Goal: Transaction & Acquisition: Purchase product/service

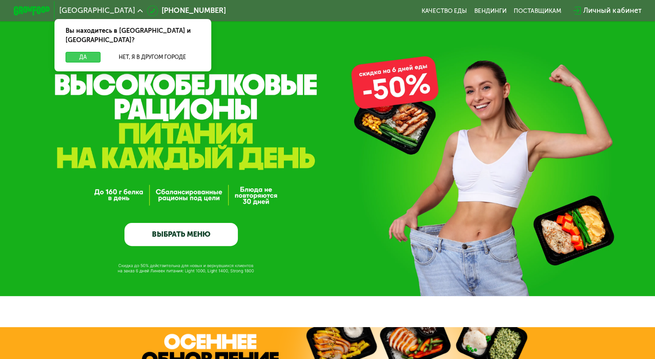
click at [86, 52] on button "Да" at bounding box center [83, 57] width 35 height 11
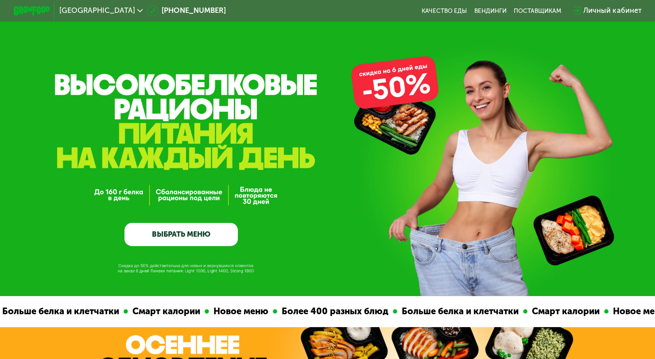
click at [174, 233] on link "ВЫБРАТЬ МЕНЮ" at bounding box center [180, 234] width 113 height 23
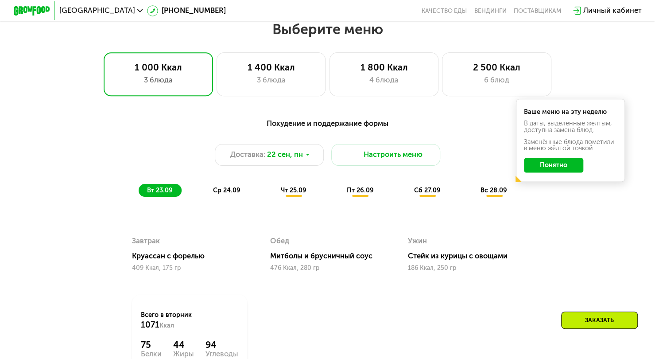
scroll to position [579, 0]
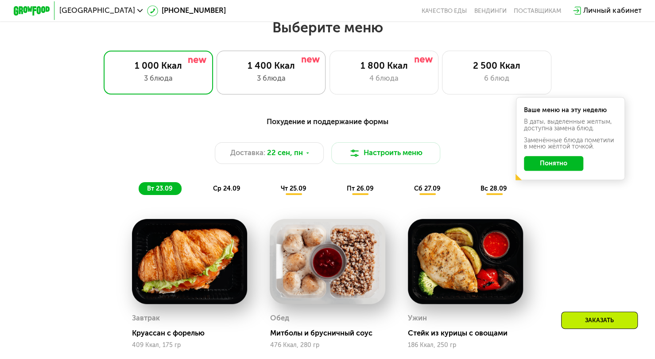
click at [276, 75] on div "1 400 Ккал 3 блюда" at bounding box center [271, 72] width 109 height 44
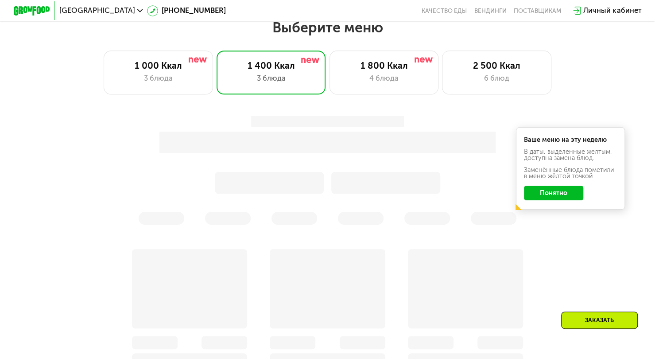
click at [551, 197] on button "Понятно" at bounding box center [553, 193] width 59 height 15
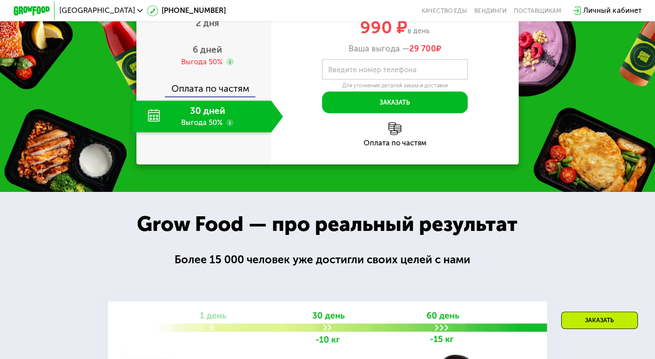
scroll to position [1067, 0]
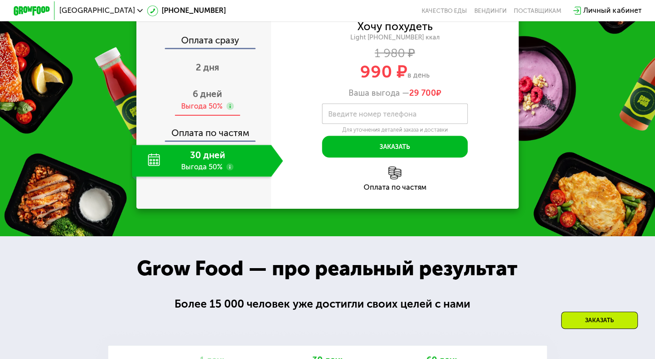
click at [208, 99] on span "6 дней" at bounding box center [207, 94] width 29 height 11
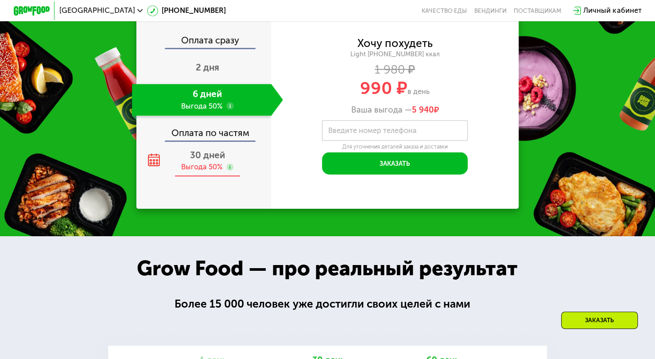
click at [213, 160] on span "30 дней" at bounding box center [207, 155] width 35 height 11
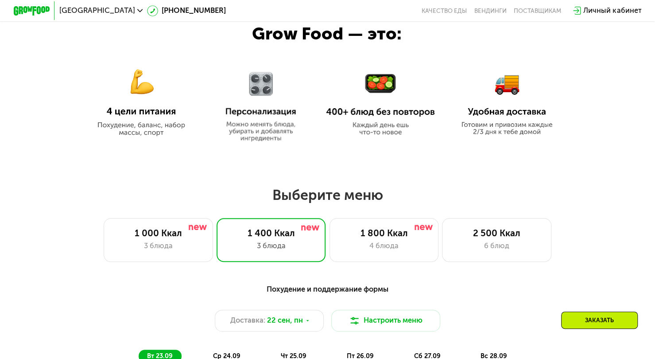
scroll to position [487, 0]
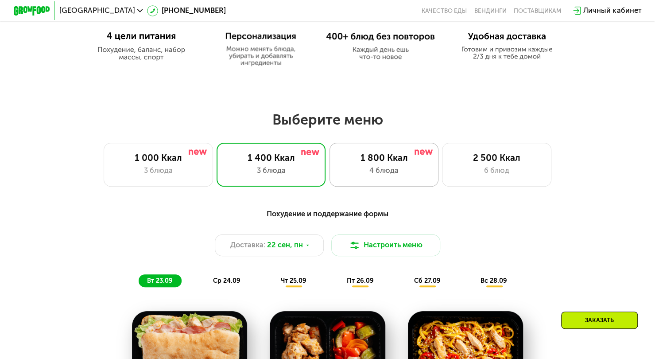
click at [414, 171] on div "4 блюда" at bounding box center [384, 170] width 90 height 11
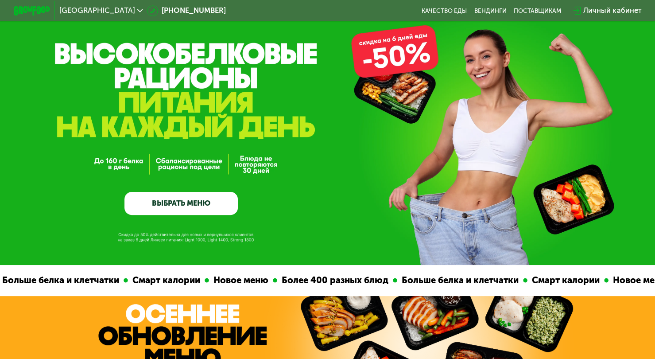
scroll to position [0, 0]
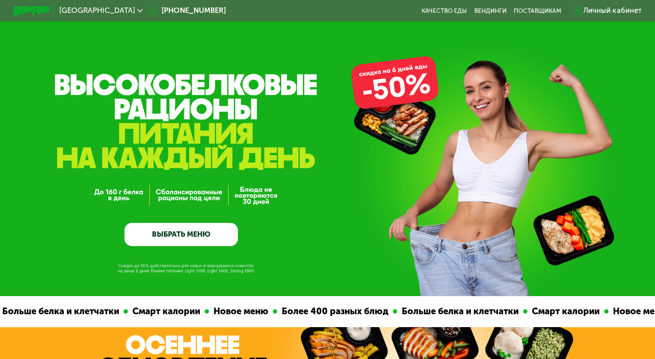
click at [196, 239] on link "ВЫБРАТЬ МЕНЮ" at bounding box center [180, 234] width 113 height 23
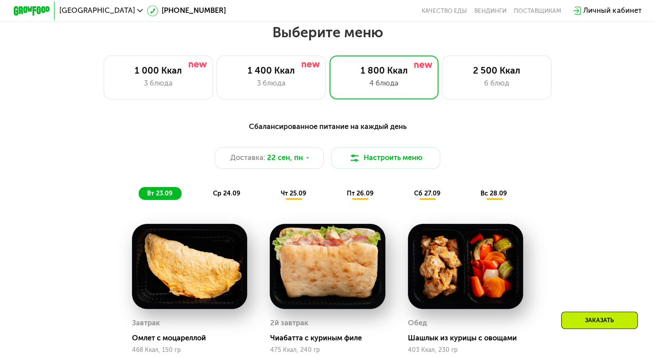
scroll to position [579, 0]
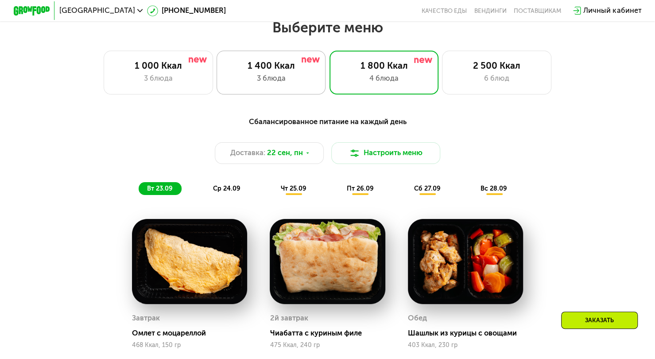
click at [268, 78] on div "3 блюда" at bounding box center [271, 78] width 90 height 11
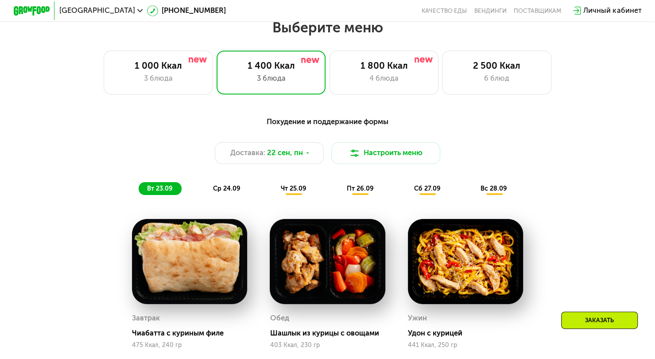
click at [213, 192] on span "ср 24.09" at bounding box center [226, 188] width 27 height 8
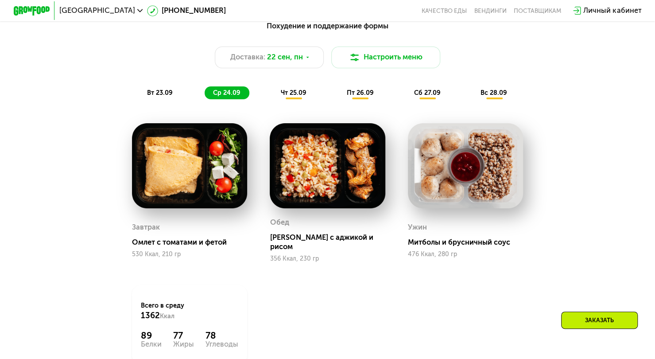
scroll to position [624, 0]
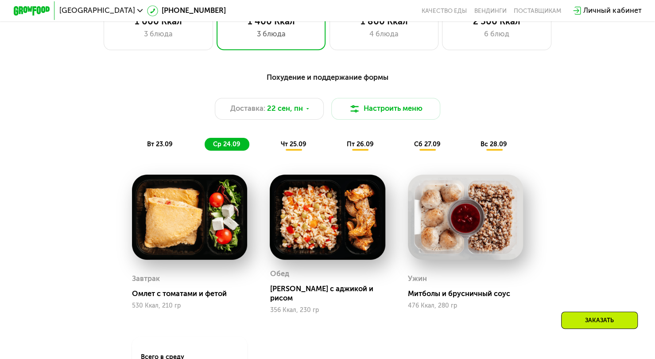
click at [295, 148] on span "чт 25.09" at bounding box center [294, 144] width 26 height 8
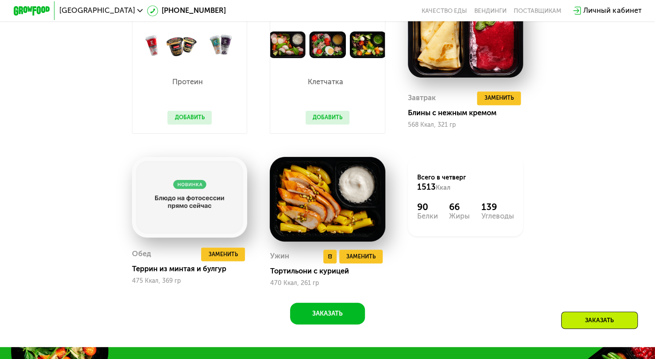
scroll to position [712, 0]
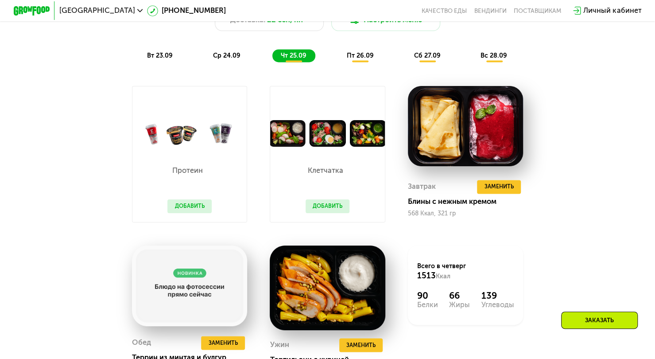
click at [355, 59] on span "пт 26.09" at bounding box center [359, 55] width 27 height 8
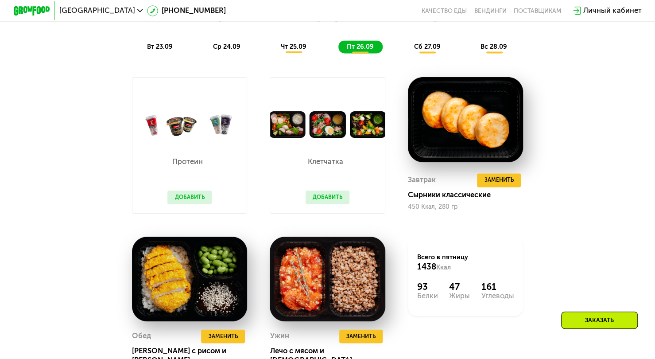
scroll to position [668, 0]
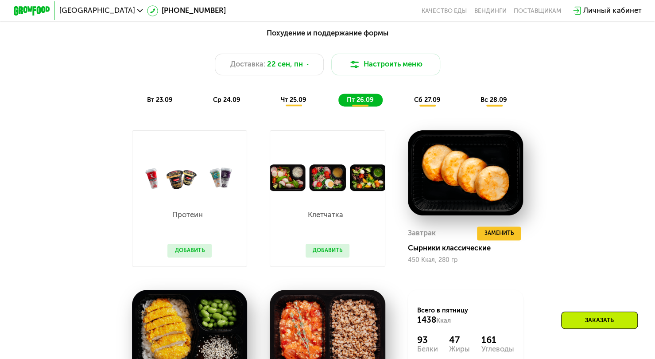
click at [425, 104] on span "сб 27.09" at bounding box center [427, 100] width 27 height 8
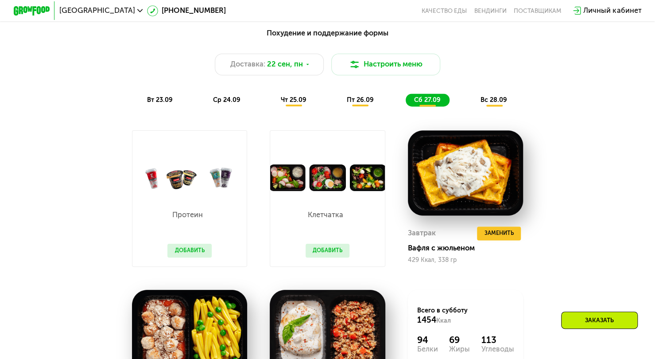
click at [490, 104] on span "вс 28.09" at bounding box center [494, 100] width 27 height 8
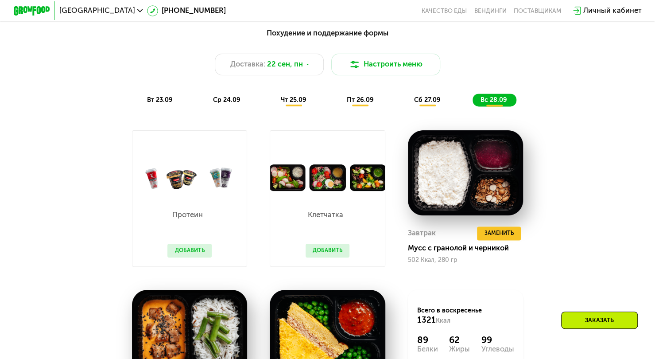
click at [163, 101] on span "вт 23.09" at bounding box center [160, 100] width 26 height 8
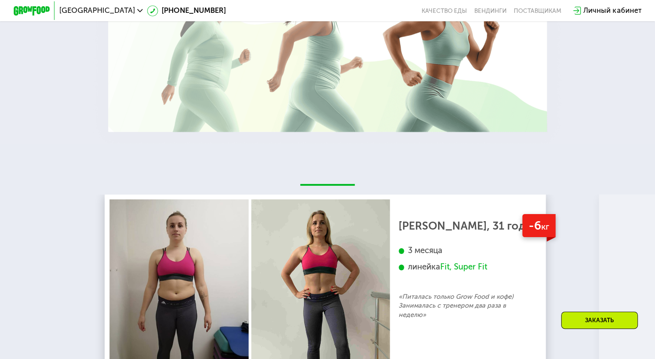
scroll to position [1687, 0]
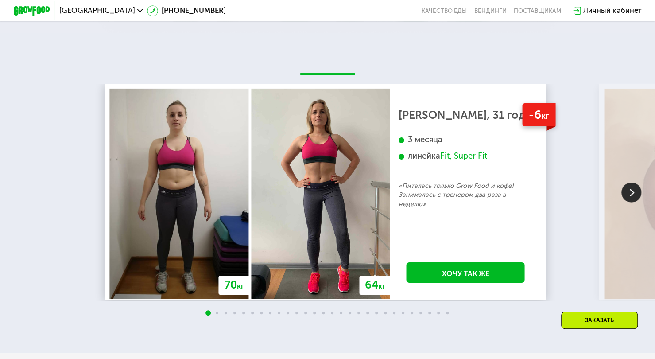
click at [633, 202] on img at bounding box center [631, 192] width 20 height 20
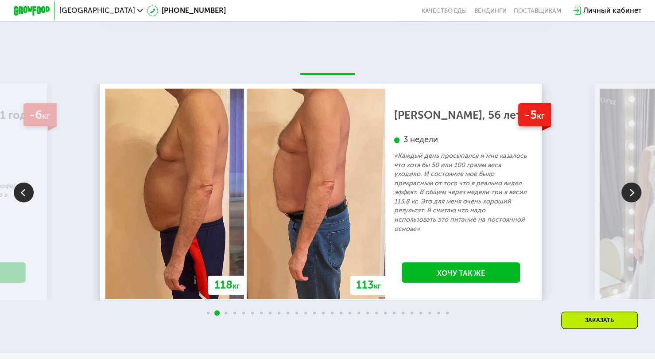
click at [633, 202] on img at bounding box center [631, 192] width 20 height 20
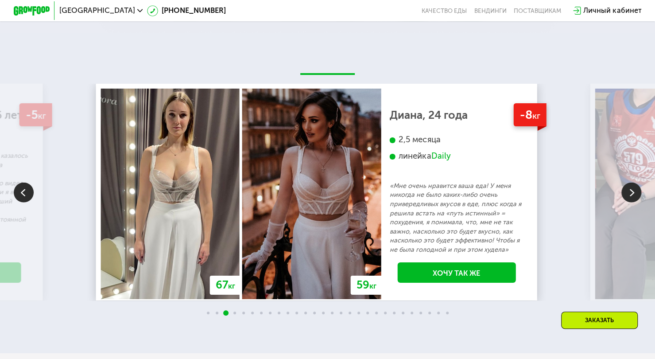
click at [633, 202] on img at bounding box center [631, 192] width 20 height 20
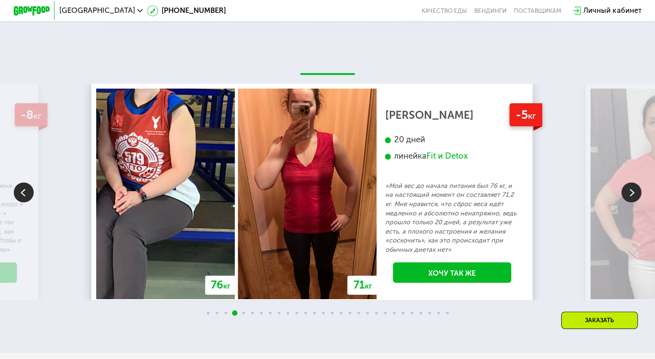
click at [14, 202] on img at bounding box center [24, 192] width 20 height 20
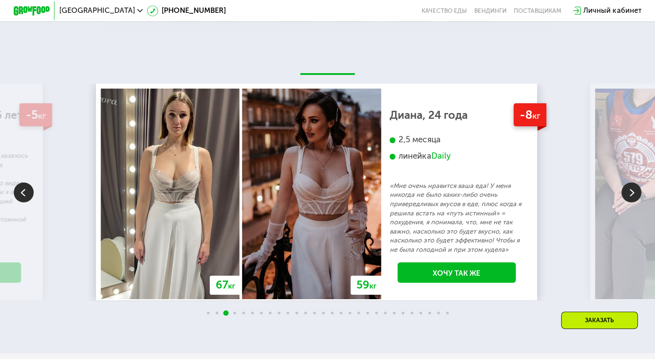
click at [19, 202] on img at bounding box center [24, 192] width 20 height 20
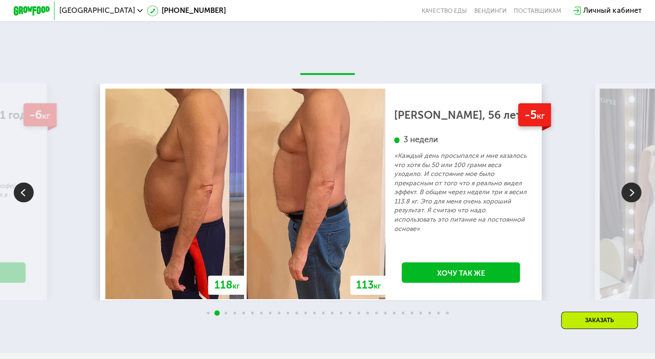
click at [631, 199] on img at bounding box center [631, 192] width 20 height 20
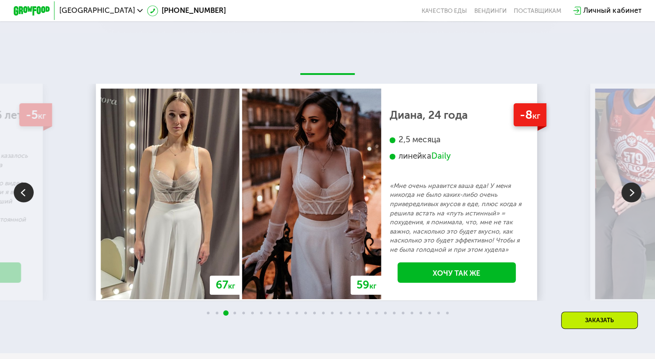
click at [631, 199] on img at bounding box center [631, 192] width 20 height 20
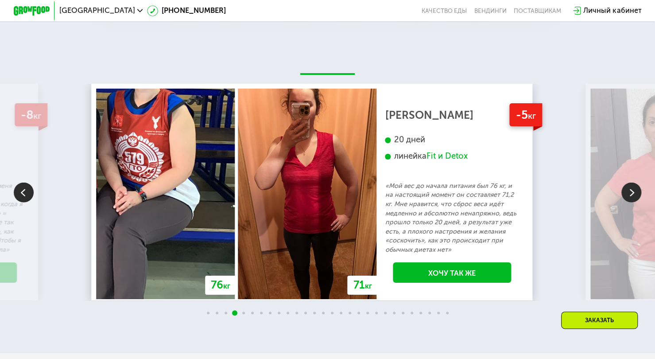
click at [631, 199] on img at bounding box center [631, 192] width 20 height 20
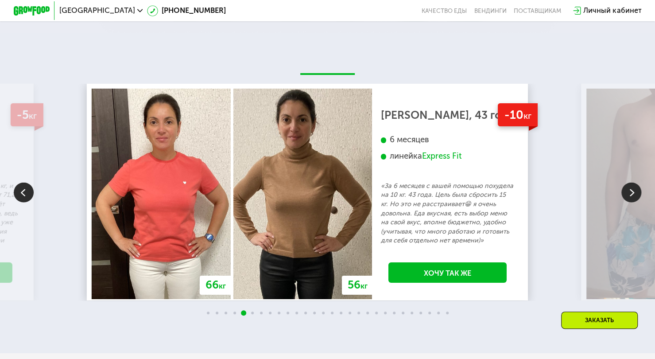
click at [631, 199] on img at bounding box center [631, 192] width 20 height 20
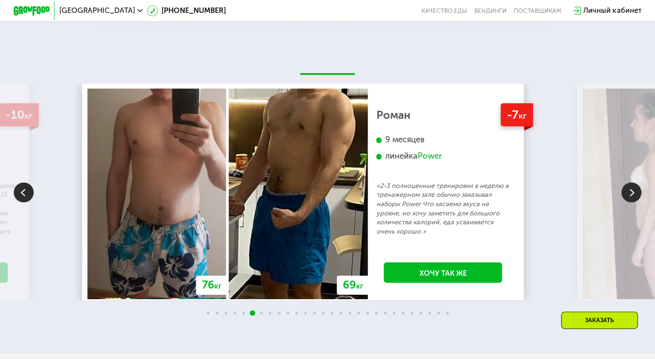
click at [631, 199] on img at bounding box center [631, 192] width 20 height 20
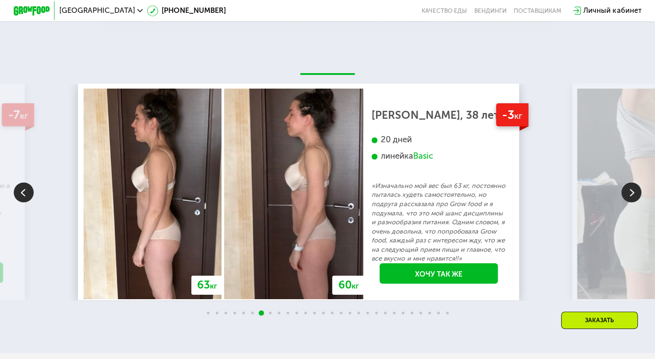
click at [22, 202] on img at bounding box center [24, 192] width 20 height 20
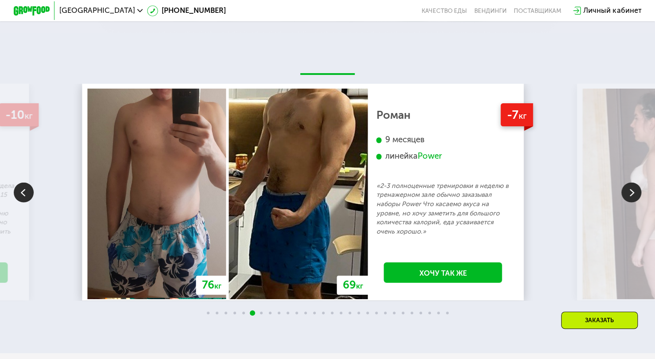
click at [627, 202] on img at bounding box center [631, 192] width 20 height 20
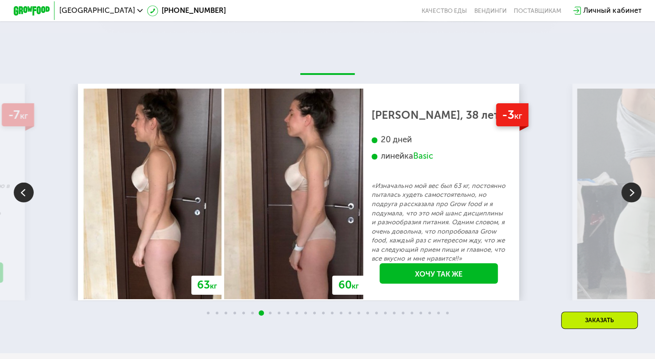
click at [627, 202] on img at bounding box center [631, 192] width 20 height 20
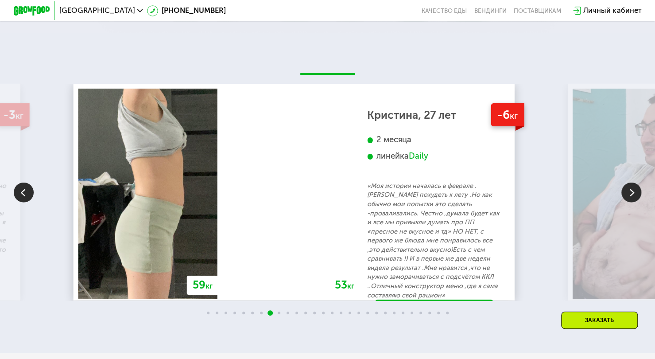
click at [626, 202] on img at bounding box center [631, 192] width 20 height 20
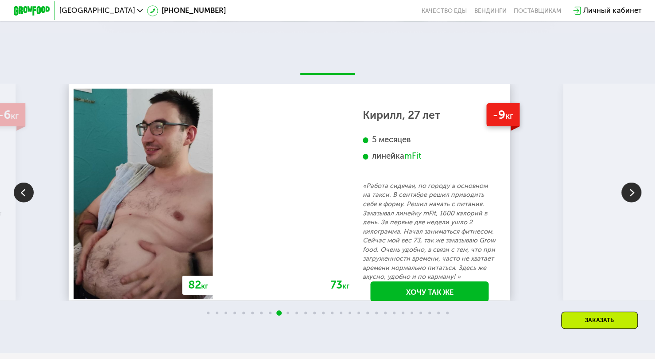
click at [627, 202] on img at bounding box center [631, 192] width 20 height 20
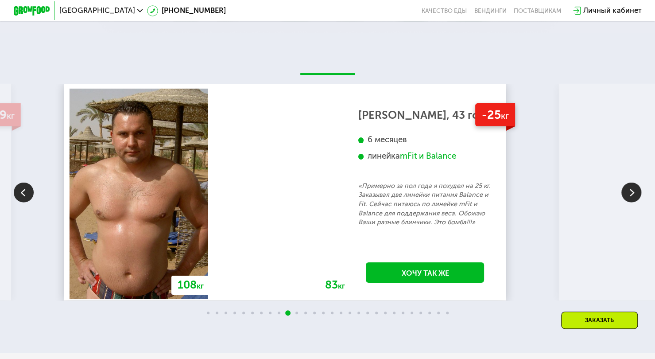
click at [628, 202] on img at bounding box center [631, 192] width 20 height 20
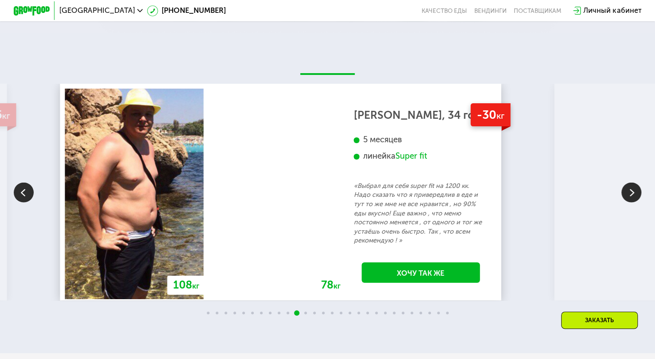
click at [629, 198] on img at bounding box center [631, 192] width 20 height 20
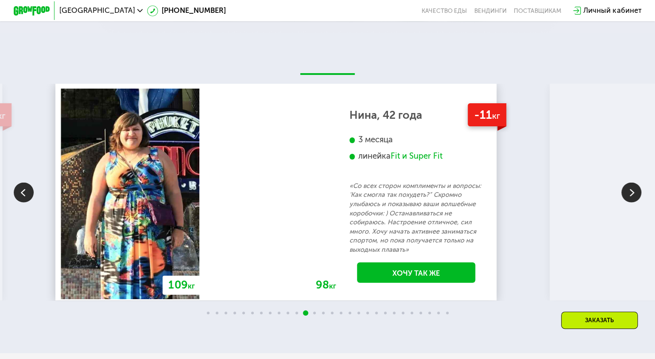
click at [627, 202] on img at bounding box center [631, 192] width 20 height 20
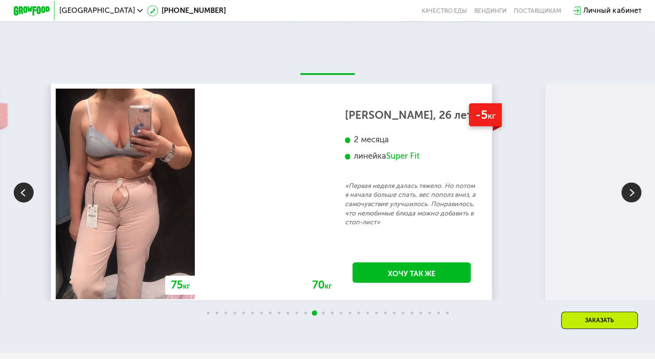
click at [623, 202] on img at bounding box center [631, 192] width 20 height 20
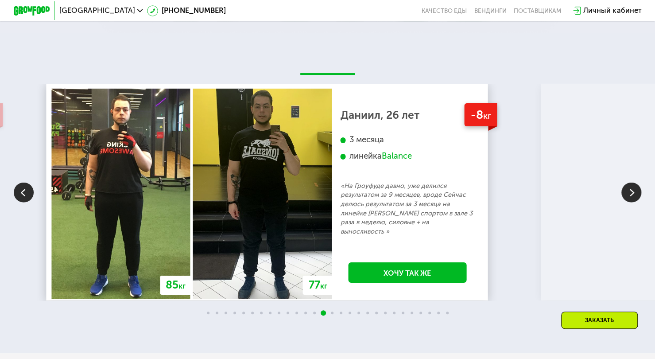
click at [624, 202] on img at bounding box center [631, 192] width 20 height 20
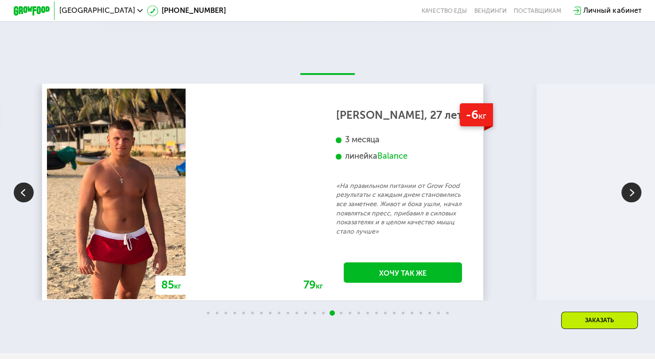
click at [624, 202] on img at bounding box center [631, 192] width 20 height 20
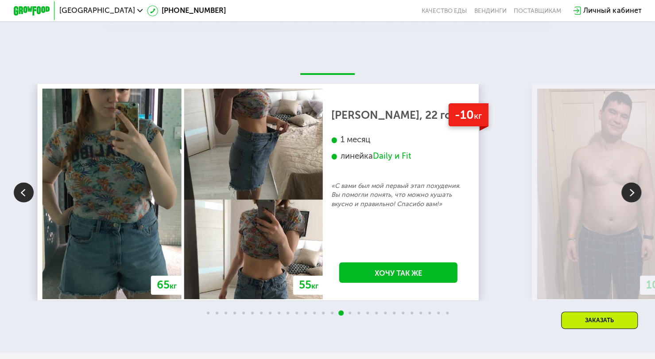
click at [624, 202] on img at bounding box center [631, 192] width 20 height 20
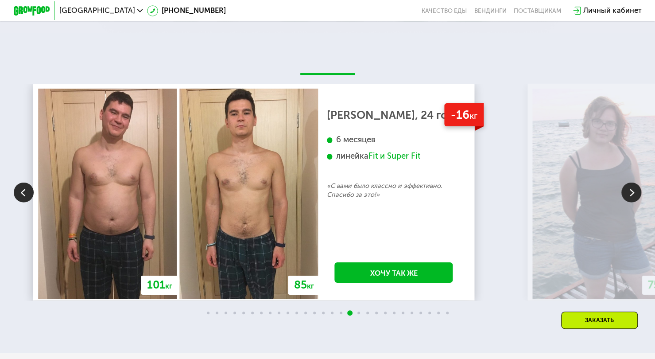
click at [18, 202] on img at bounding box center [24, 192] width 20 height 20
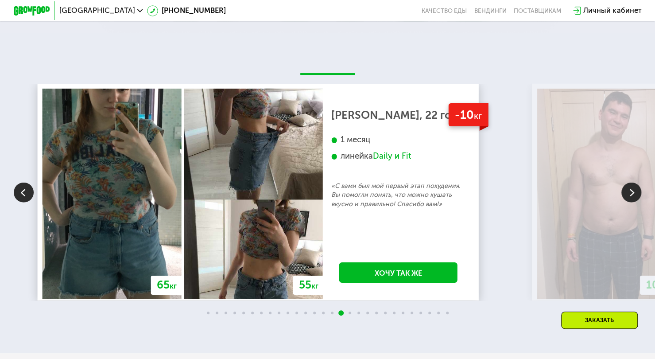
click at [22, 202] on img at bounding box center [24, 192] width 20 height 20
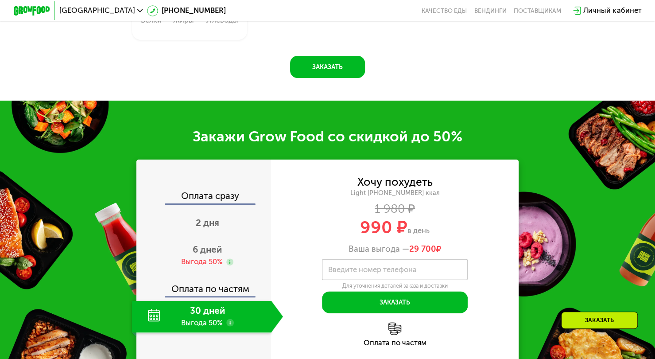
scroll to position [1067, 0]
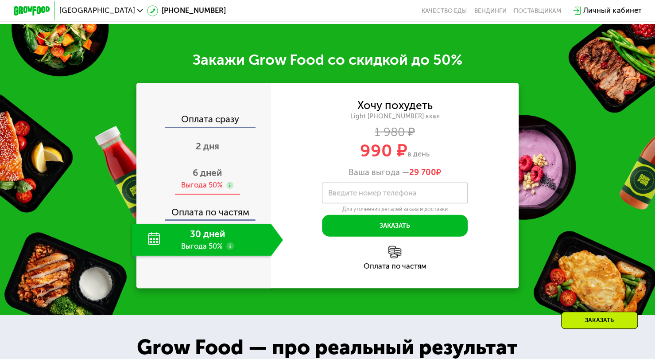
click at [210, 178] on span "6 дней" at bounding box center [207, 172] width 29 height 11
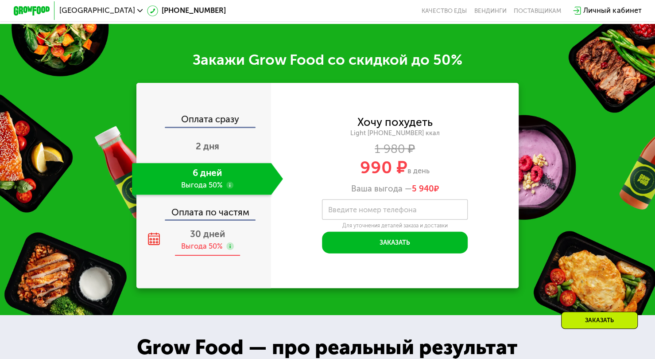
click at [156, 245] on use at bounding box center [154, 239] width 12 height 12
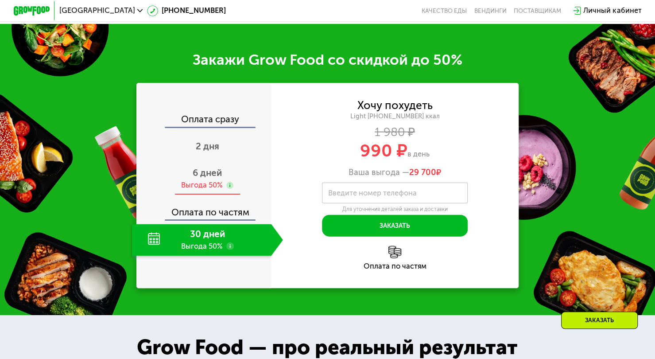
click at [217, 190] on div "Выгода 50%" at bounding box center [202, 185] width 42 height 10
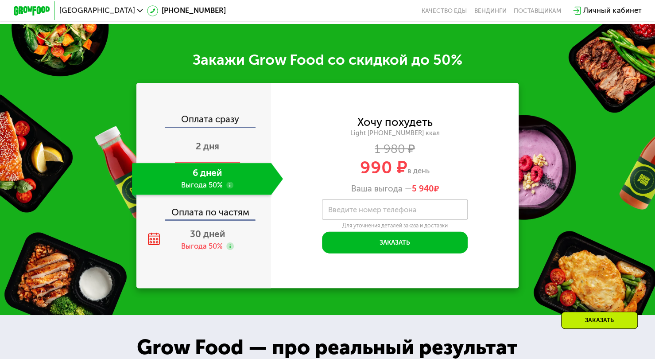
click at [213, 151] on span "2 дня" at bounding box center [207, 146] width 23 height 11
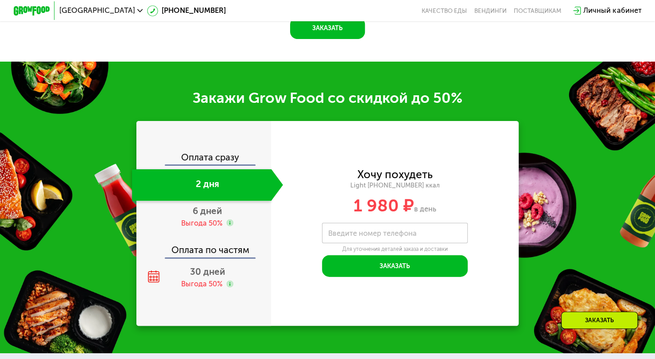
scroll to position [1105, 0]
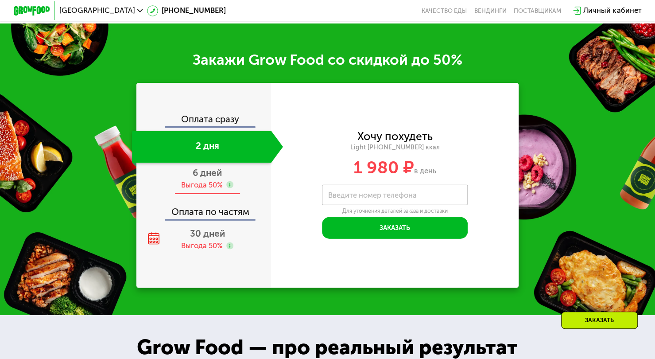
click at [215, 178] on span "6 дней" at bounding box center [207, 172] width 29 height 11
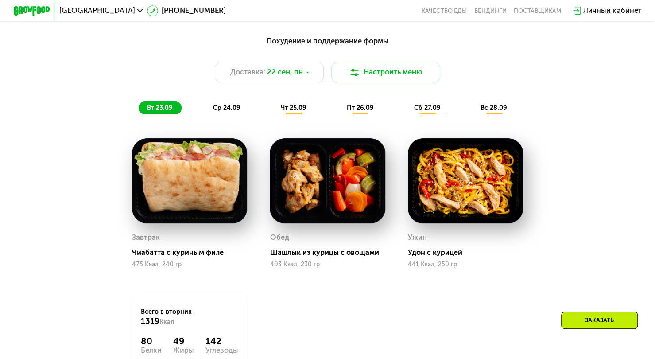
scroll to position [656, 0]
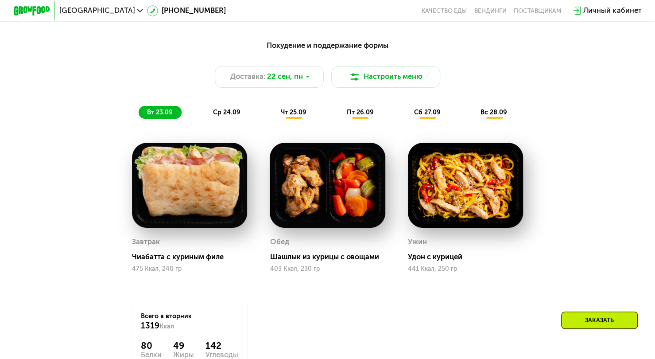
click at [237, 116] on span "ср 24.09" at bounding box center [226, 112] width 27 height 8
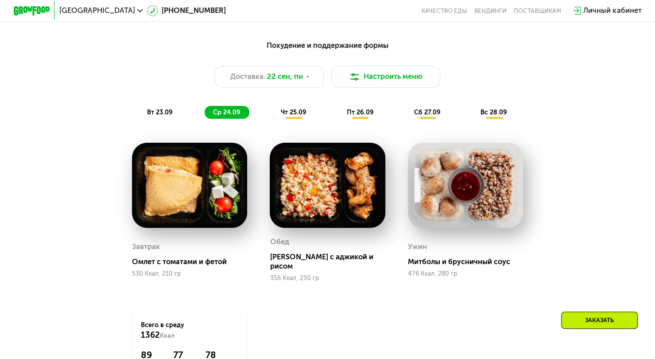
click at [159, 112] on div "вт 23.09" at bounding box center [160, 112] width 43 height 13
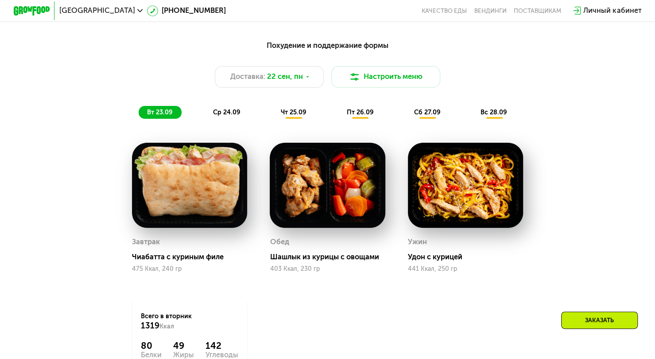
click at [221, 116] on span "ср 24.09" at bounding box center [226, 112] width 27 height 8
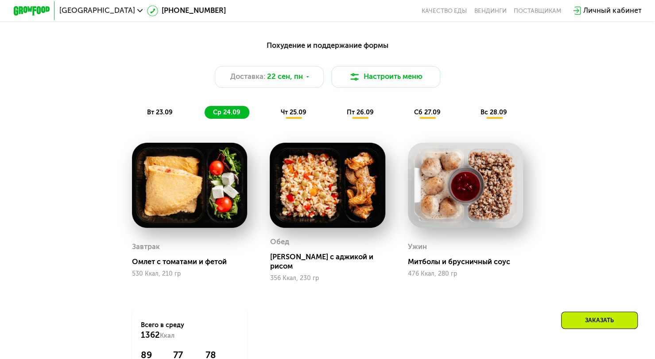
click at [295, 116] on span "чт 25.09" at bounding box center [294, 112] width 26 height 8
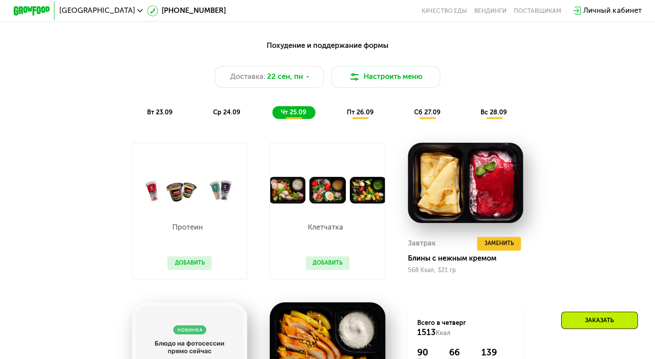
click at [246, 115] on div "ср 24.09" at bounding box center [227, 112] width 45 height 13
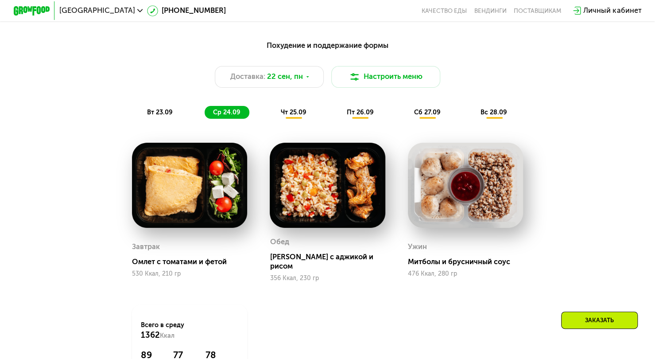
click at [158, 115] on span "вт 23.09" at bounding box center [160, 112] width 26 height 8
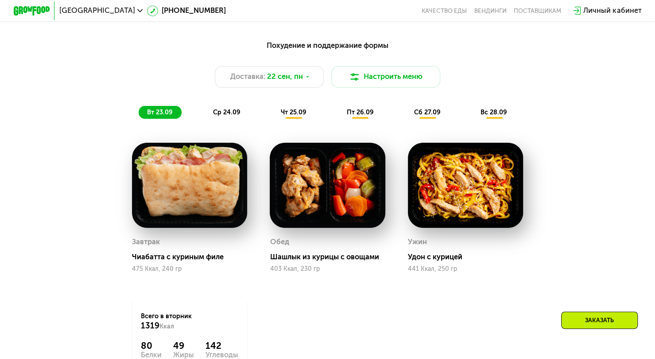
click at [295, 115] on span "чт 25.09" at bounding box center [294, 112] width 26 height 8
